Goal: Information Seeking & Learning: Learn about a topic

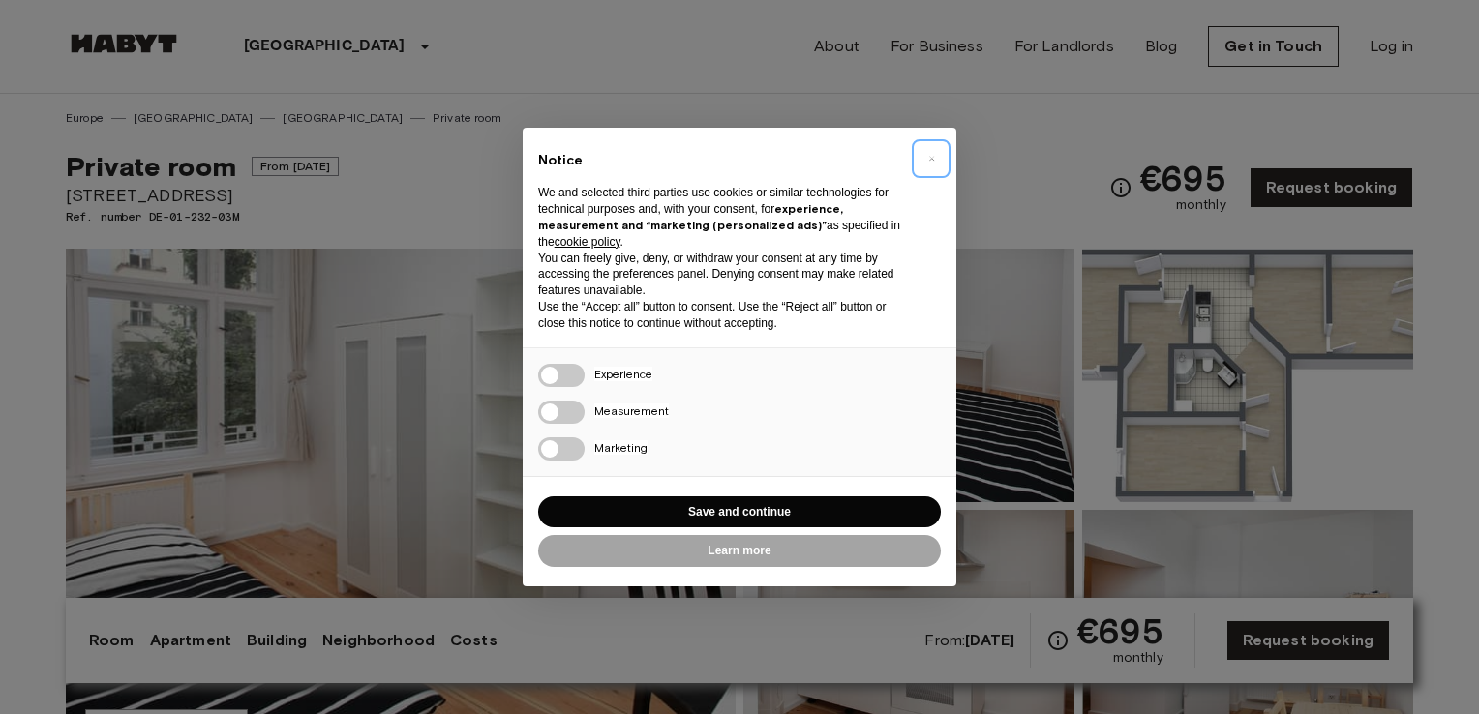
click at [933, 157] on span "×" at bounding box center [931, 158] width 7 height 23
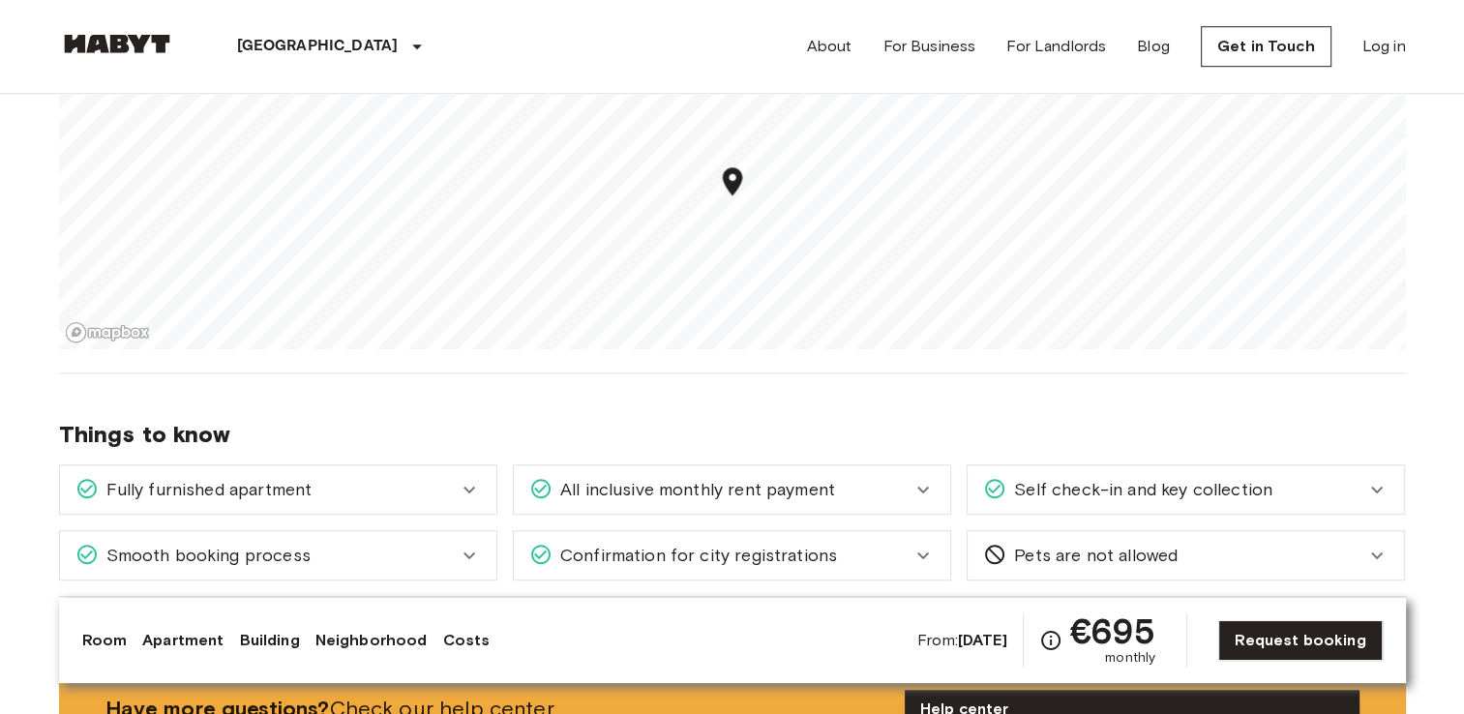
scroll to position [1359, 0]
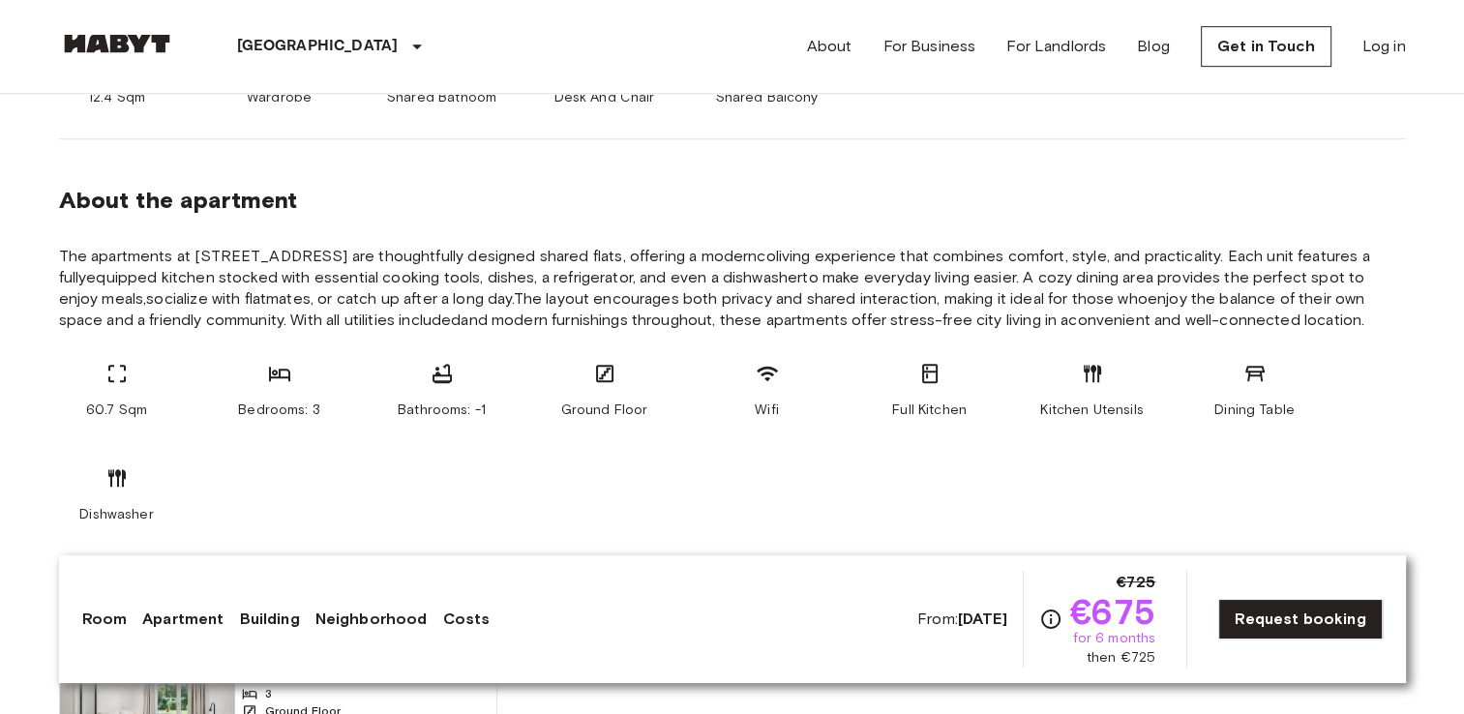
scroll to position [903, 0]
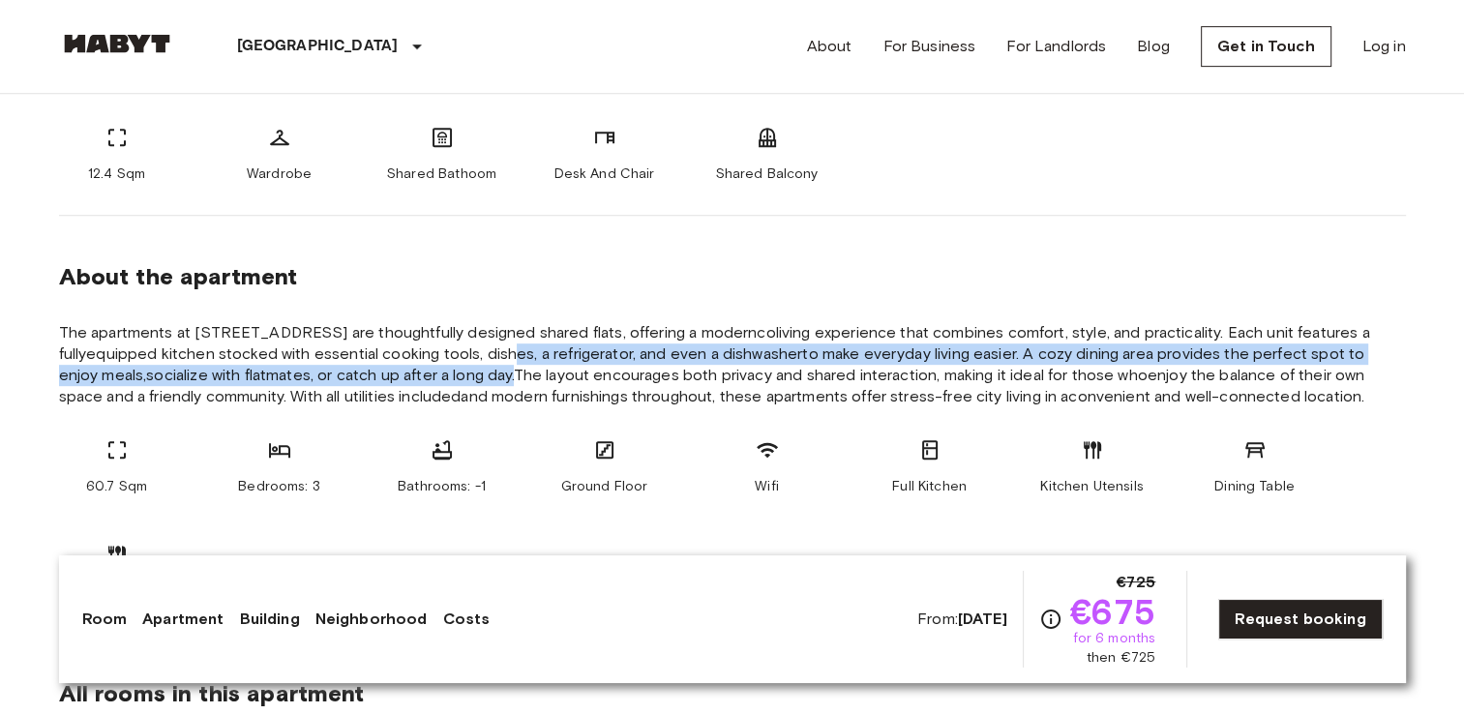
drag, startPoint x: 509, startPoint y: 335, endPoint x: 470, endPoint y: 355, distance: 43.7
click at [470, 355] on span "The apartments at Stromsstraße 48A are thoughtfully designed shared flats, offe…" at bounding box center [732, 364] width 1347 height 85
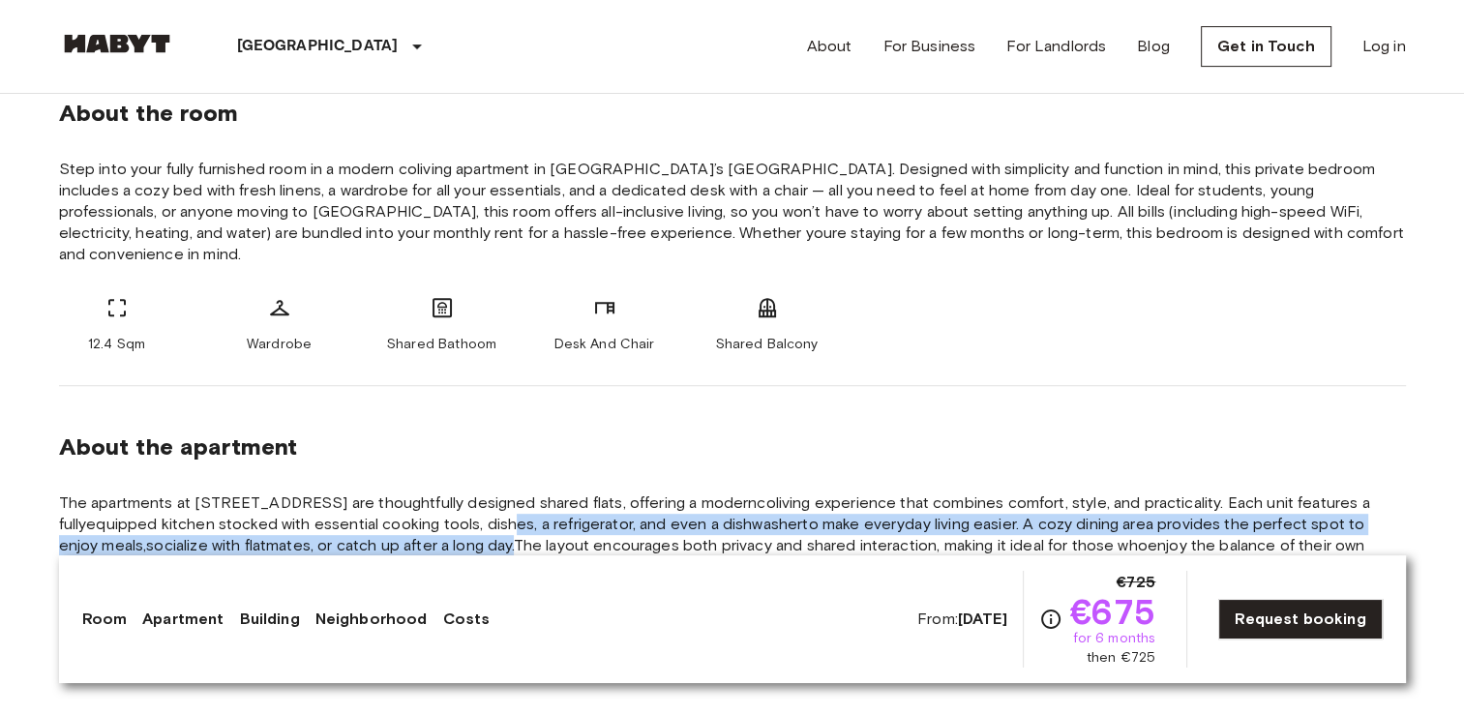
scroll to position [739, 0]
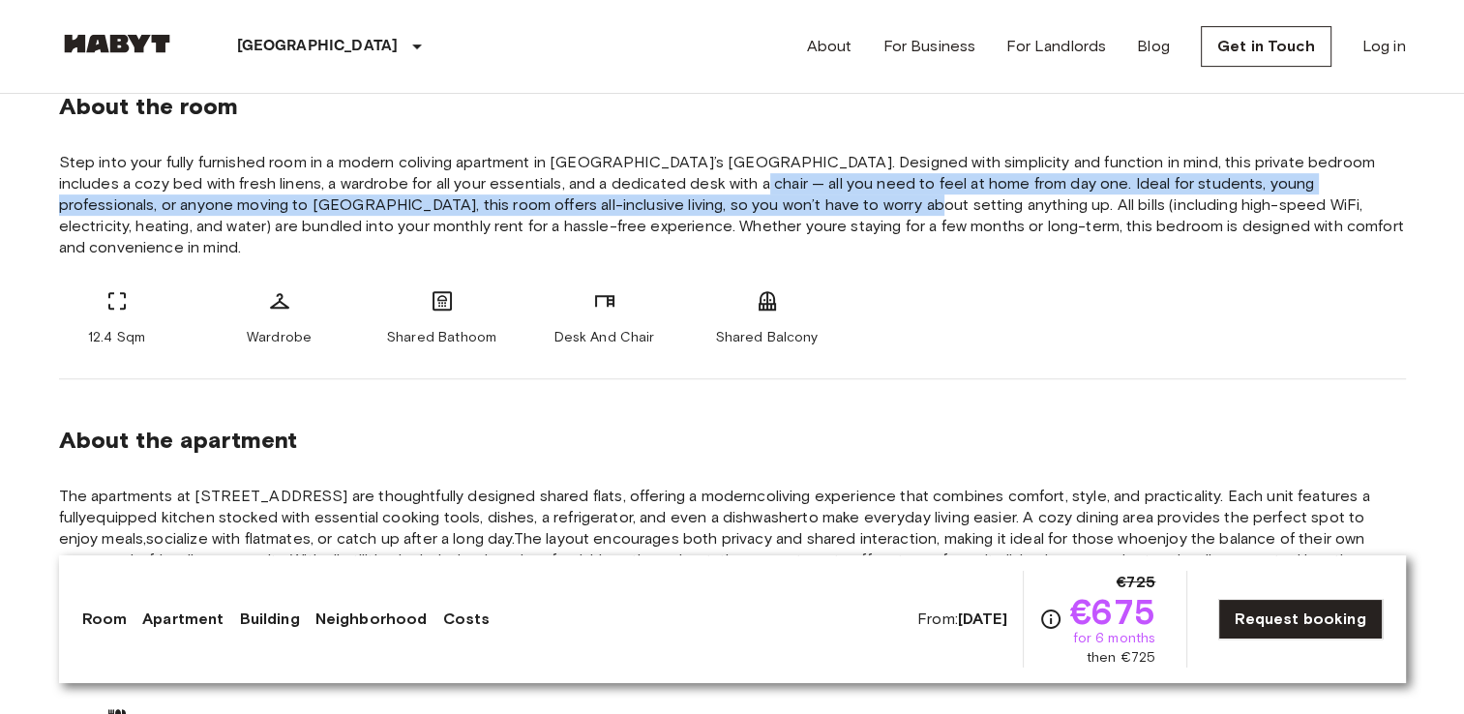
drag, startPoint x: 667, startPoint y: 180, endPoint x: 736, endPoint y: 212, distance: 76.6
click at [736, 212] on span "Step into your fully furnished room in a modern coliving apartment in Berlin’s …" at bounding box center [732, 205] width 1347 height 106
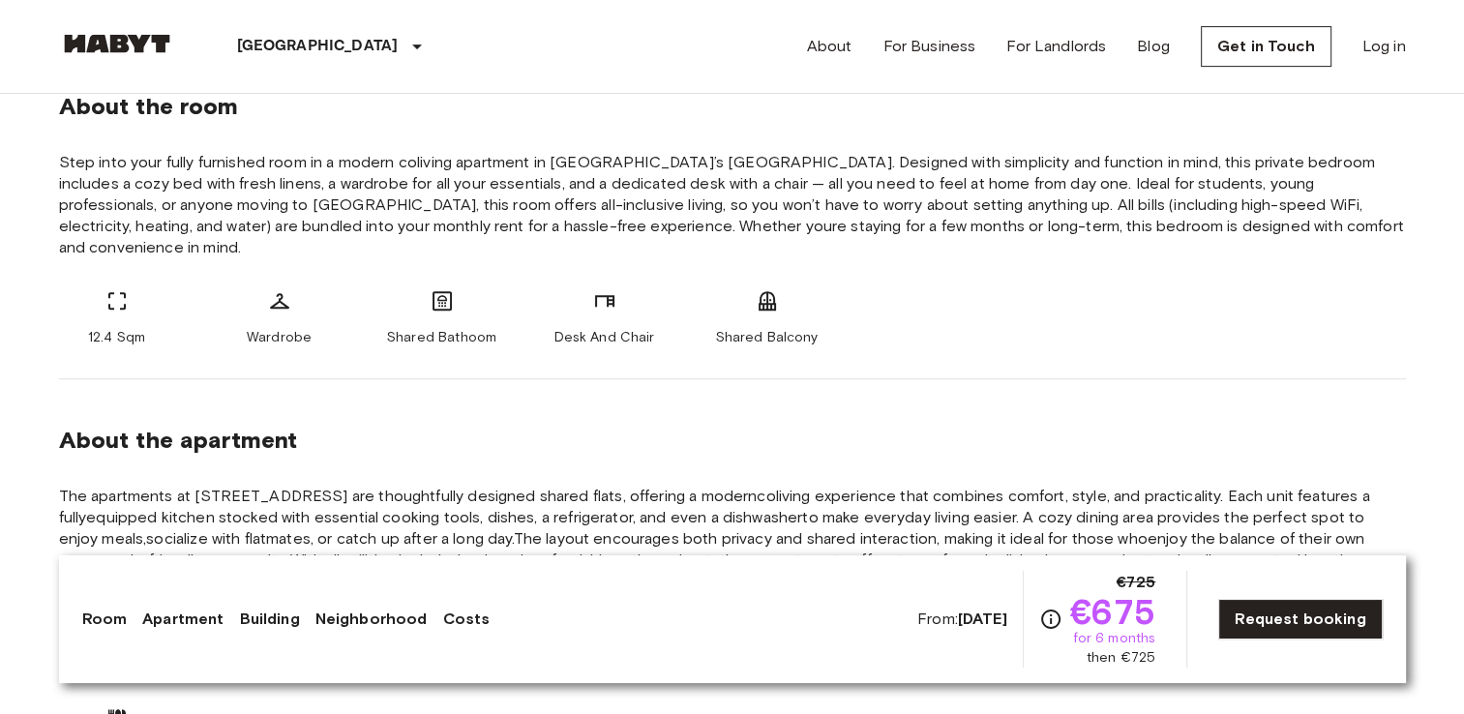
drag, startPoint x: 736, startPoint y: 212, endPoint x: 647, endPoint y: 180, distance: 94.6
click at [647, 180] on span "Step into your fully furnished room in a modern coliving apartment in Berlin’s …" at bounding box center [732, 205] width 1347 height 106
drag, startPoint x: 631, startPoint y: 184, endPoint x: 656, endPoint y: 176, distance: 26.3
click at [656, 176] on span "Step into your fully furnished room in a modern coliving apartment in Berlin’s …" at bounding box center [732, 205] width 1347 height 106
click at [650, 184] on span "Step into your fully furnished room in a modern coliving apartment in Berlin’s …" at bounding box center [732, 205] width 1347 height 106
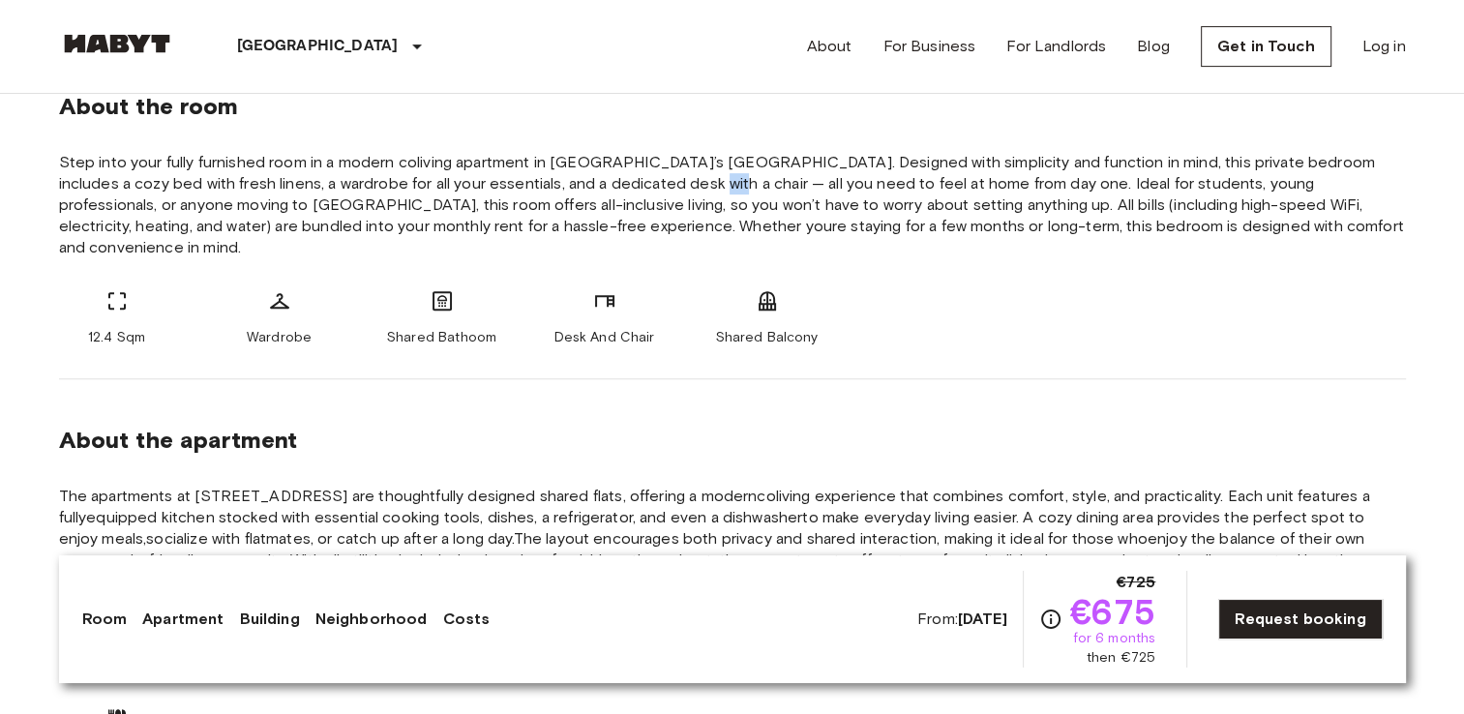
click at [650, 184] on span "Step into your fully furnished room in a modern coliving apartment in Berlin’s …" at bounding box center [732, 205] width 1347 height 106
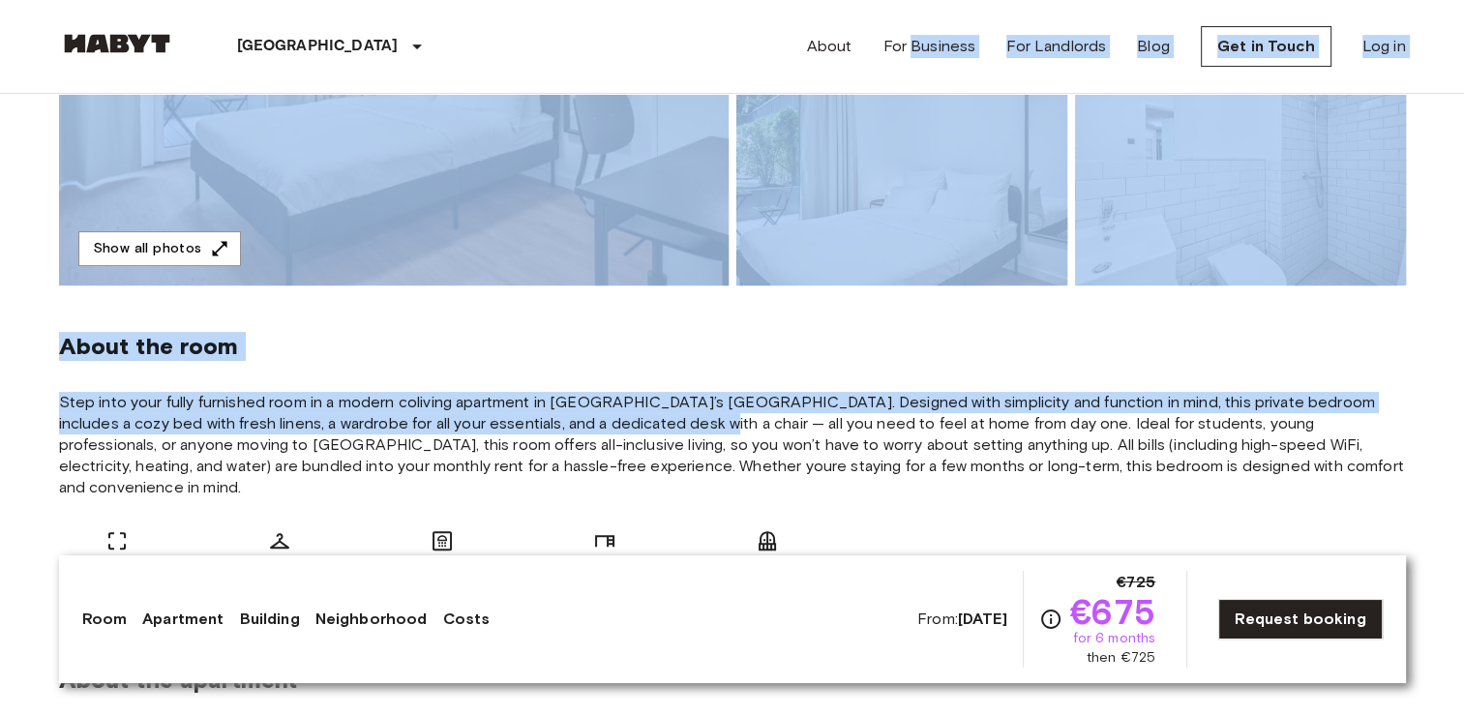
scroll to position [409, 0]
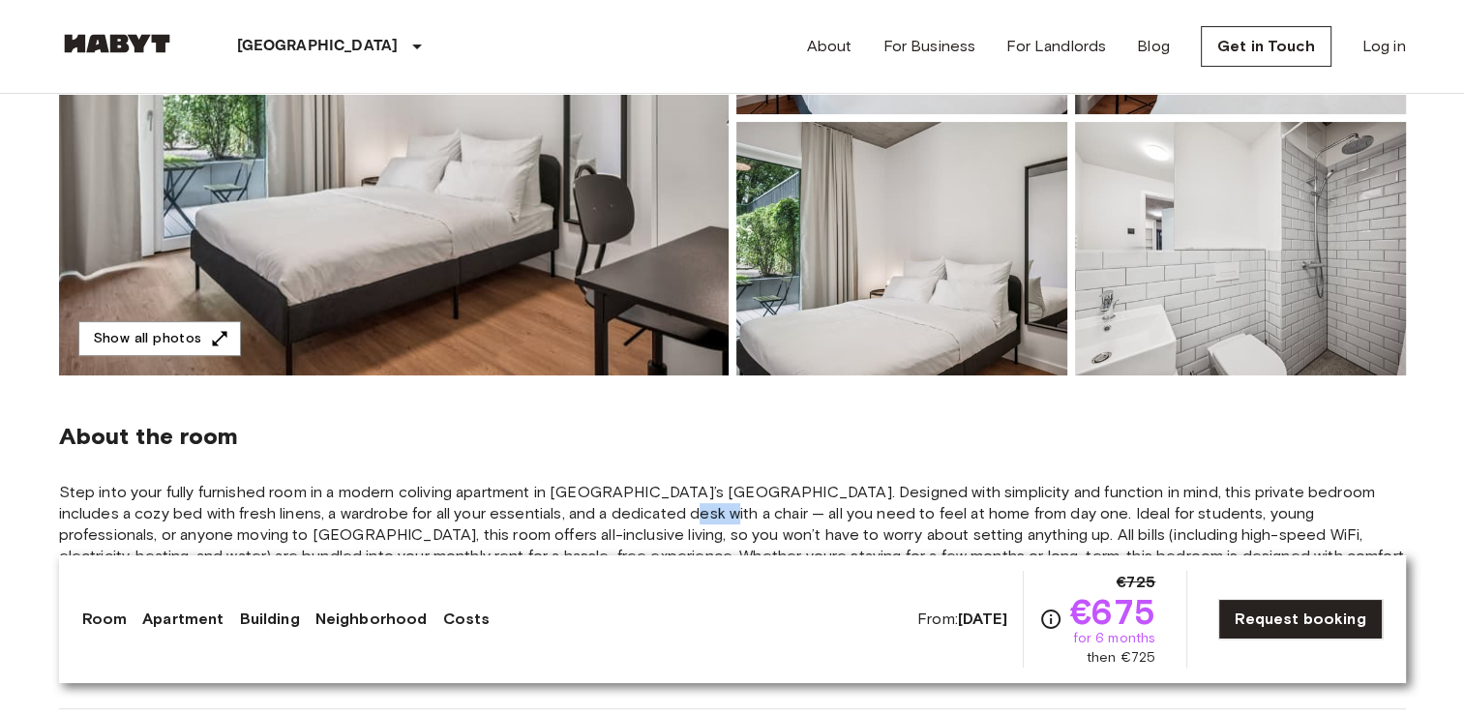
drag, startPoint x: 646, startPoint y: 183, endPoint x: 607, endPoint y: 508, distance: 327.6
click at [607, 508] on span "Step into your fully furnished room in a modern coliving apartment in Berlin’s …" at bounding box center [732, 535] width 1347 height 106
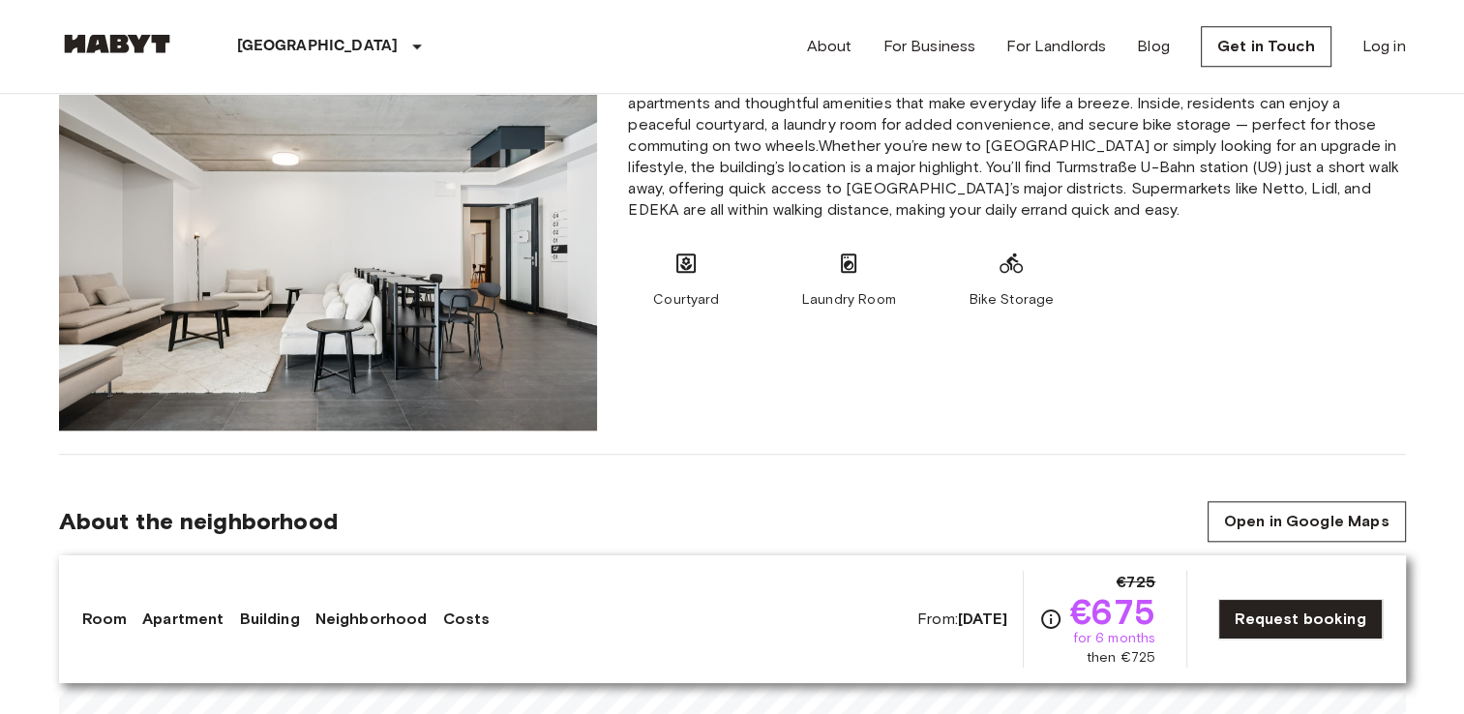
scroll to position [1781, 0]
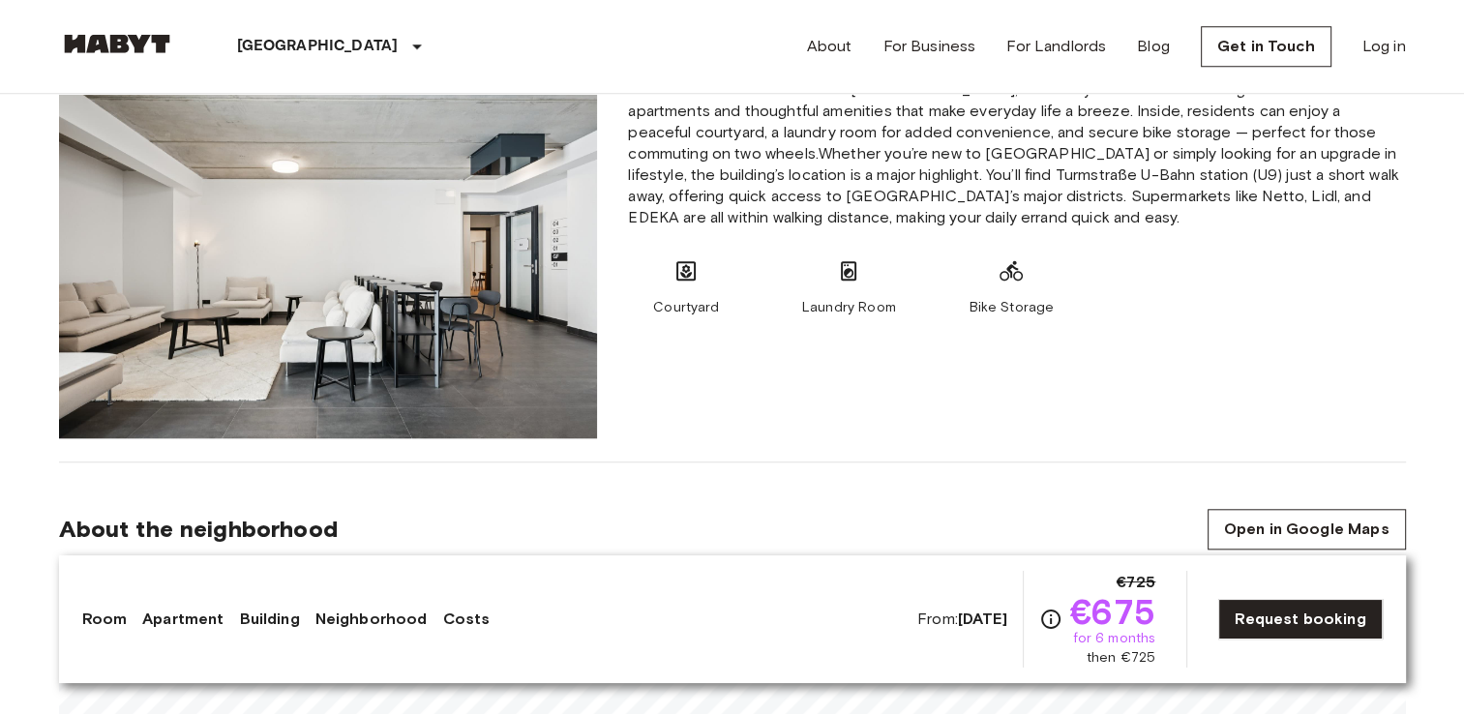
click at [930, 82] on div "About For Business For Landlords Blog Get in Touch Log in" at bounding box center [1106, 46] width 599 height 93
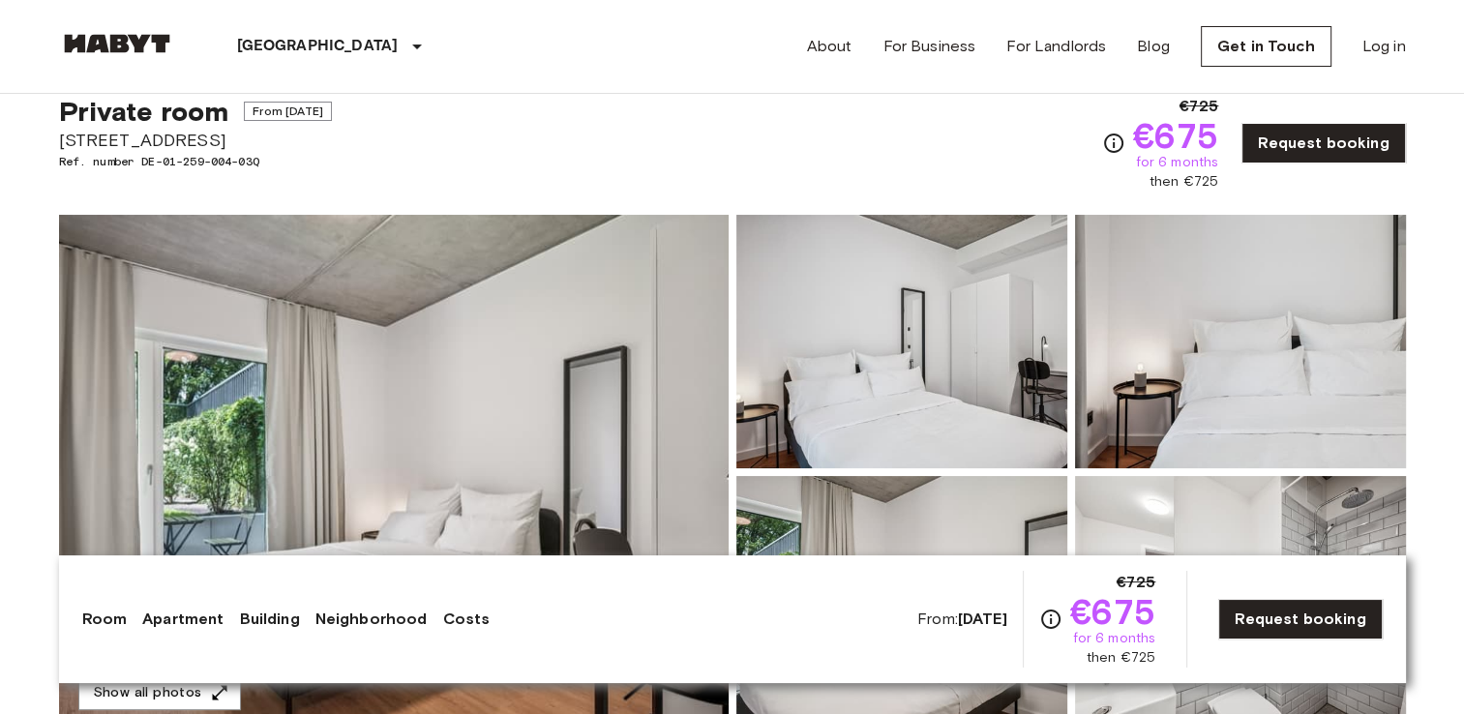
scroll to position [0, 0]
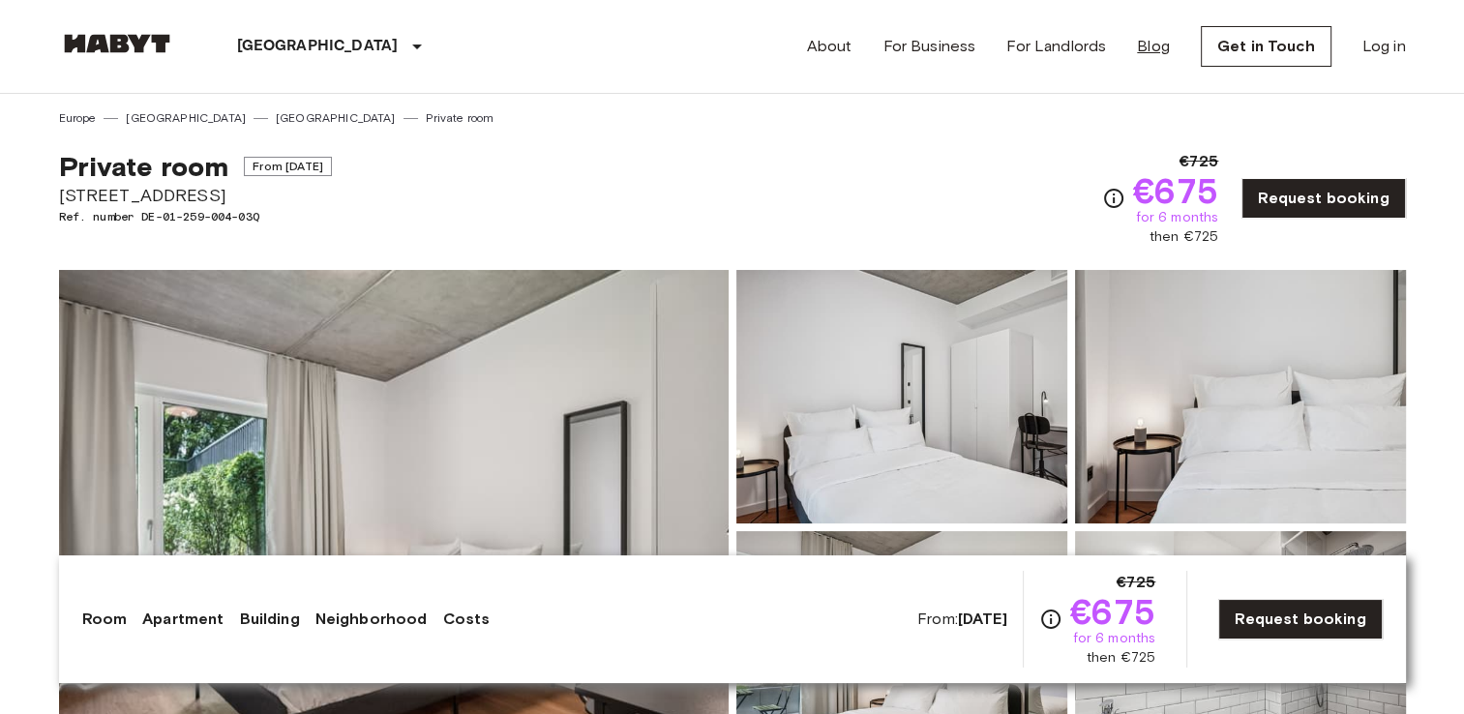
click at [1154, 52] on link "Blog" at bounding box center [1153, 46] width 33 height 23
